Goal: Task Accomplishment & Management: Manage account settings

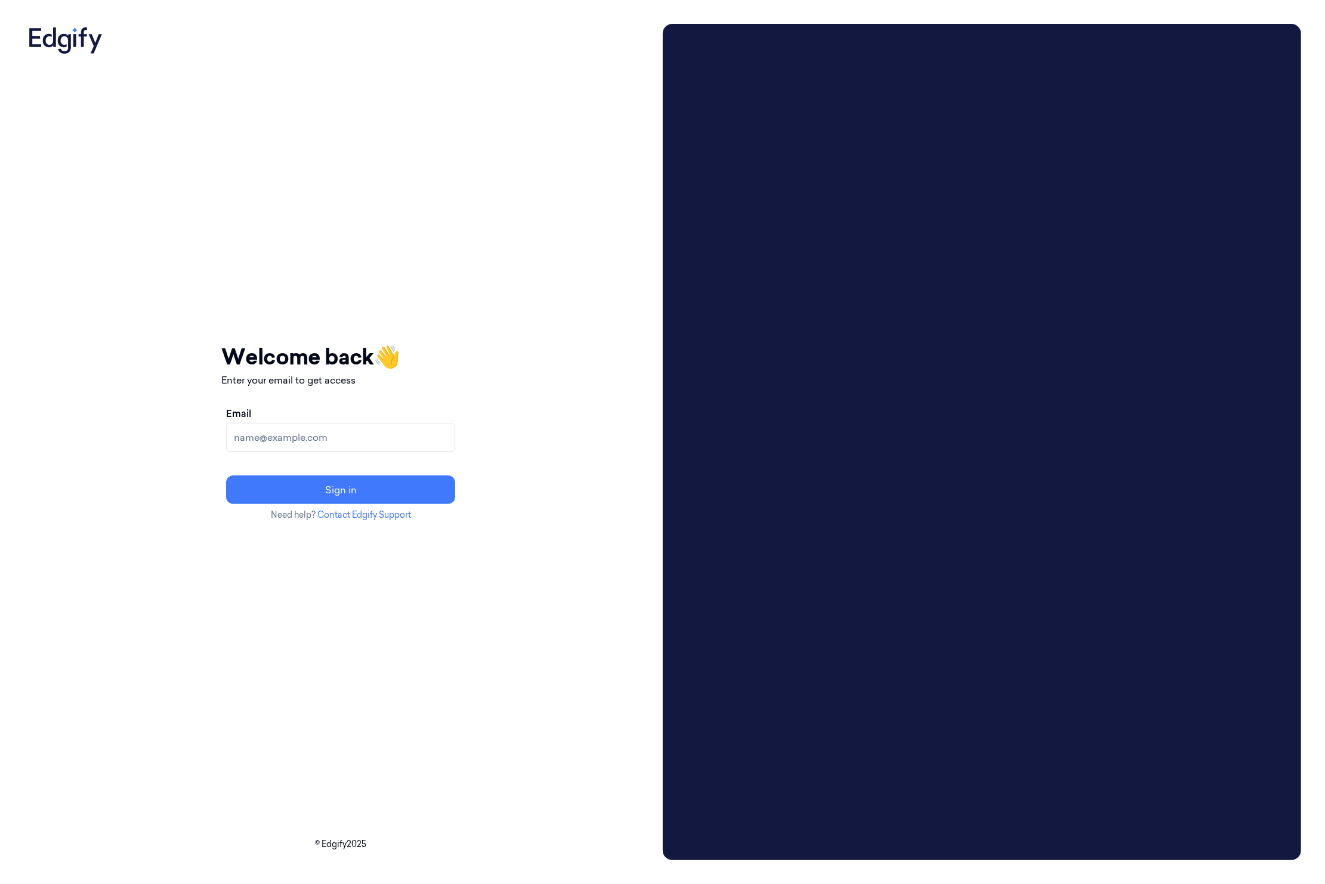
click at [331, 417] on div "Email" at bounding box center [340, 428] width 229 height 45
click at [319, 441] on input "Email" at bounding box center [340, 437] width 229 height 29
type input "batelb@edgify.ai"
click at [339, 496] on button "Sign in" at bounding box center [340, 489] width 229 height 29
